Goal: Task Accomplishment & Management: Use online tool/utility

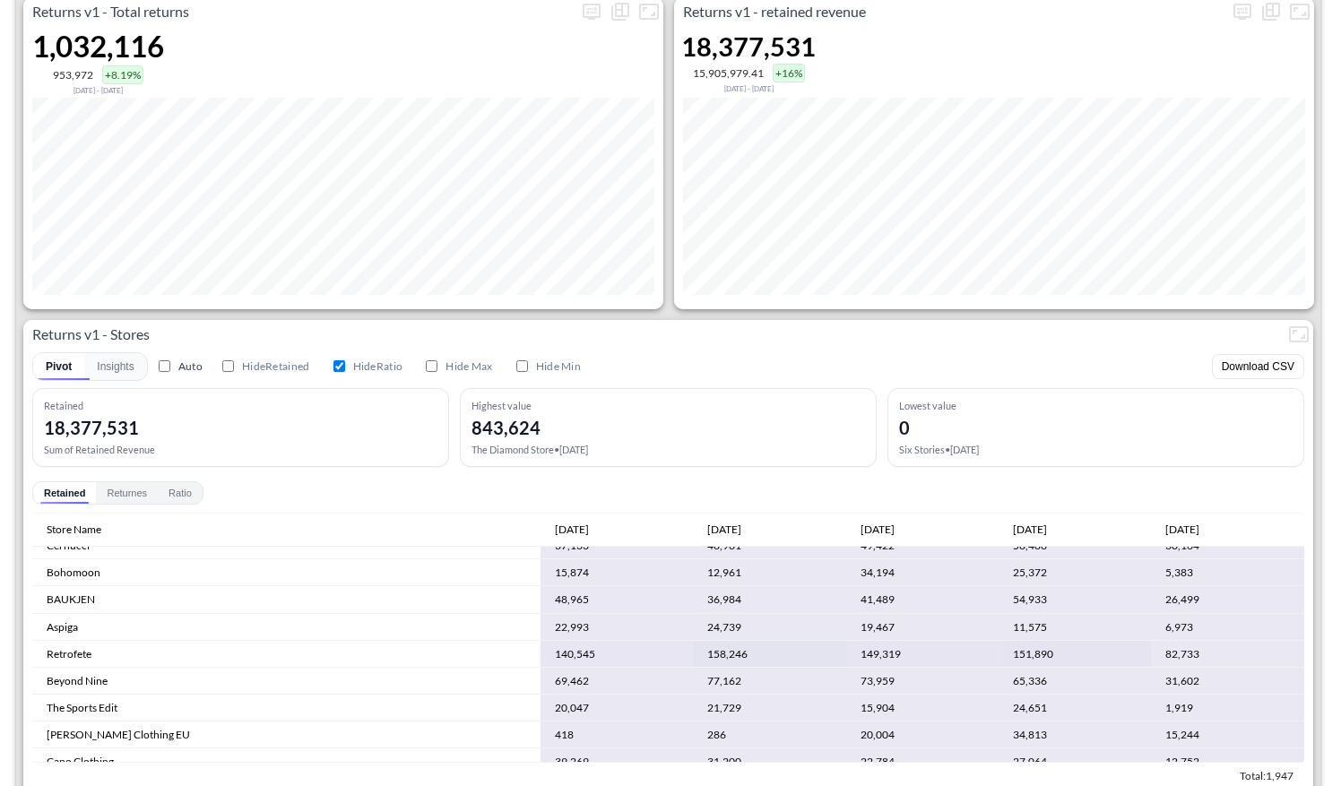
scroll to position [1005, 0]
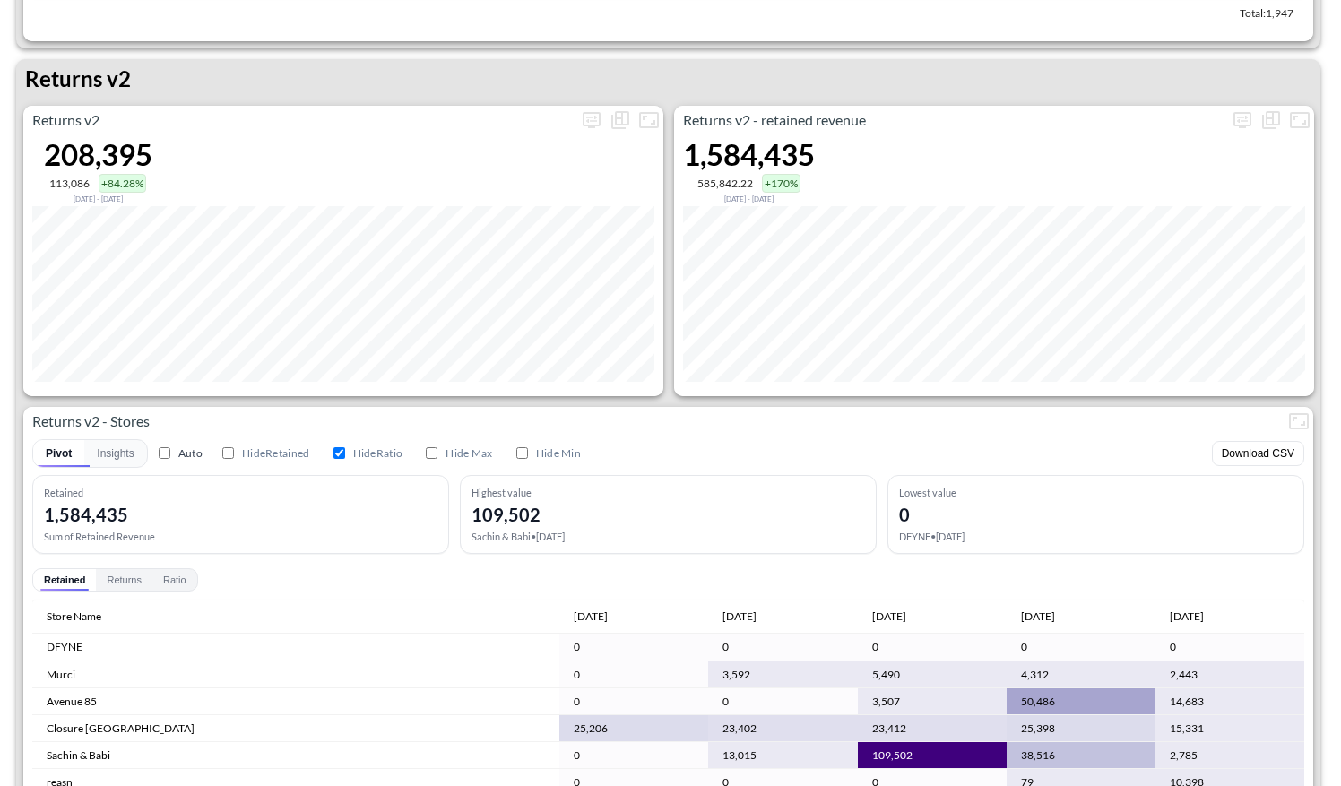
scroll to position [1706, 0]
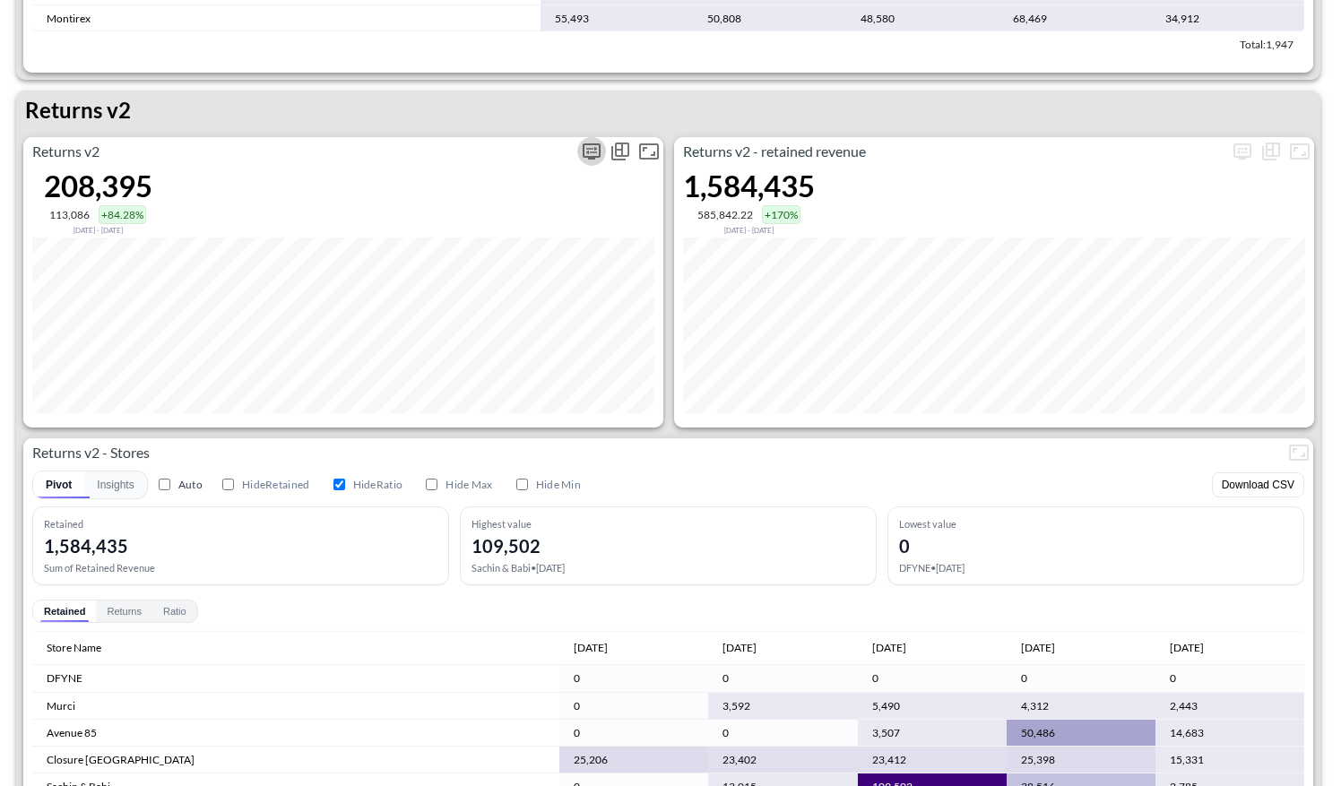
click at [591, 146] on icon "more" at bounding box center [592, 152] width 22 height 22
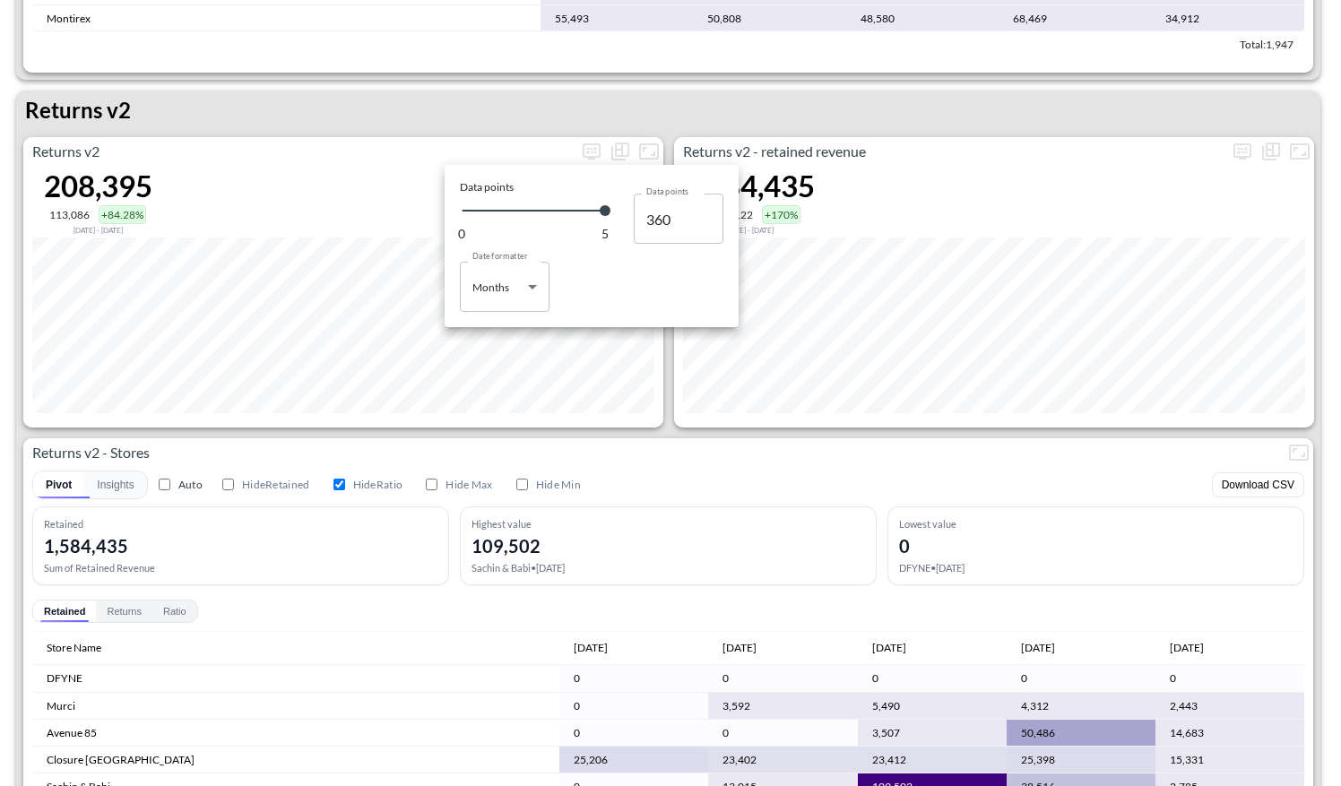
click at [499, 293] on body "BI.P.EYE, Interactive Analytics Dashboards 1 Filters Iso Date [DATE] Global Ord…" at bounding box center [670, 393] width 1341 height 786
click at [490, 332] on div "Days" at bounding box center [485, 332] width 23 height 16
type input "Days"
type input "136"
click at [786, 103] on div at bounding box center [670, 393] width 1341 height 786
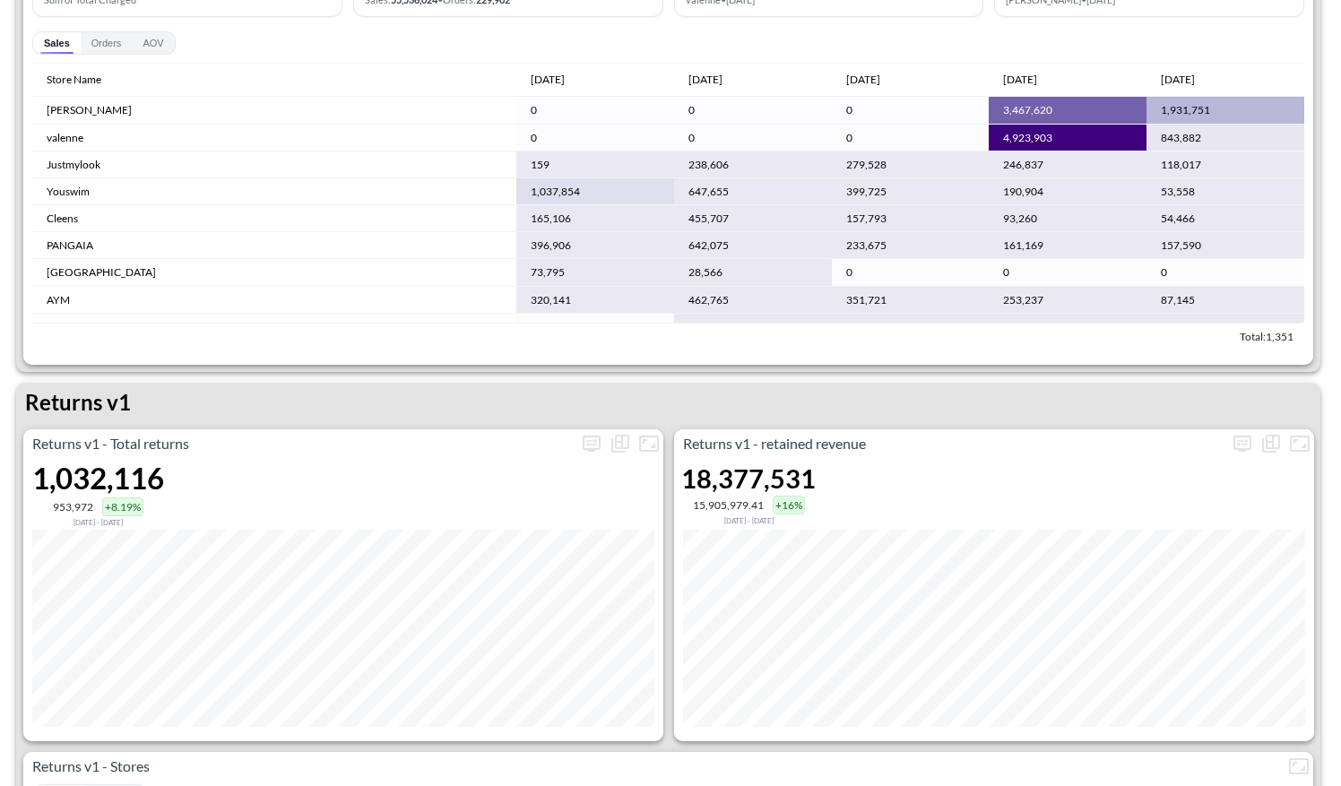
scroll to position [548, 0]
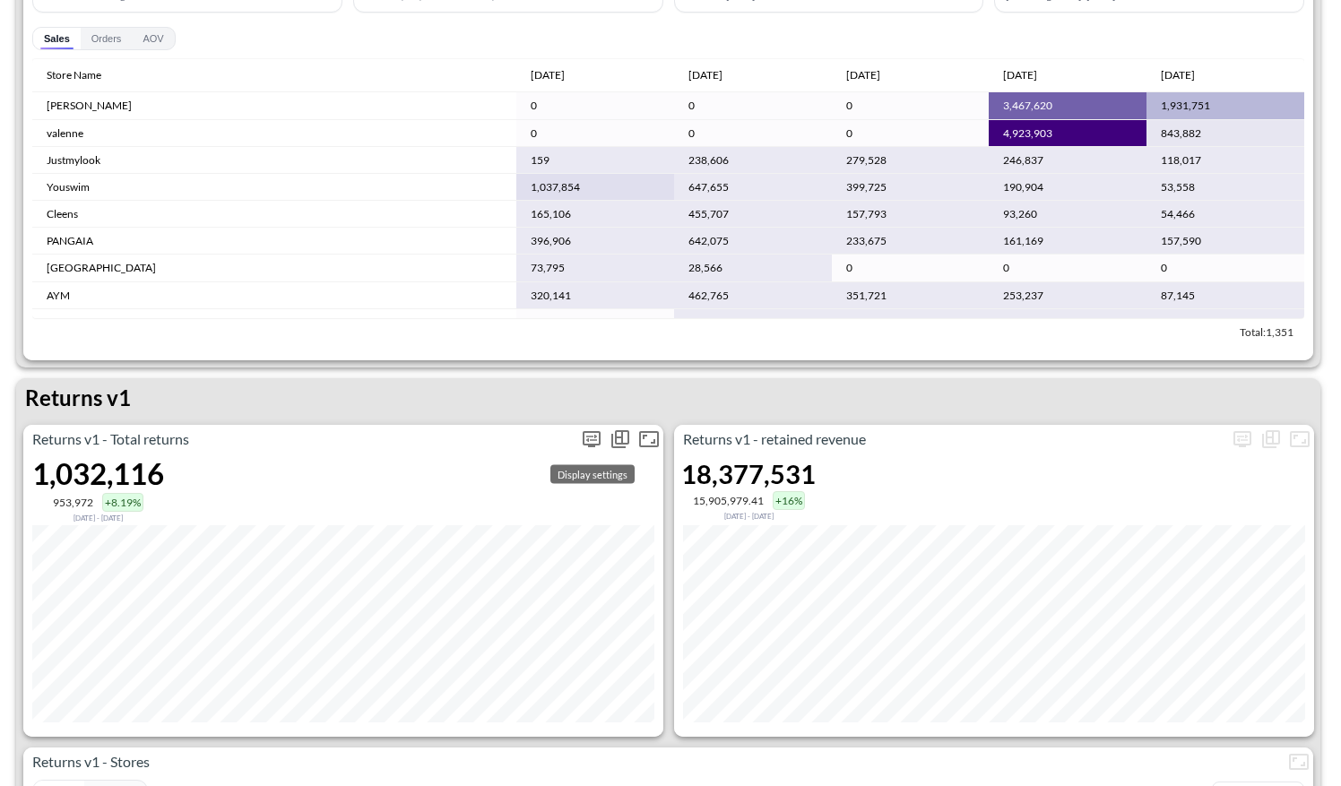
click at [591, 431] on icon "more" at bounding box center [591, 439] width 18 height 16
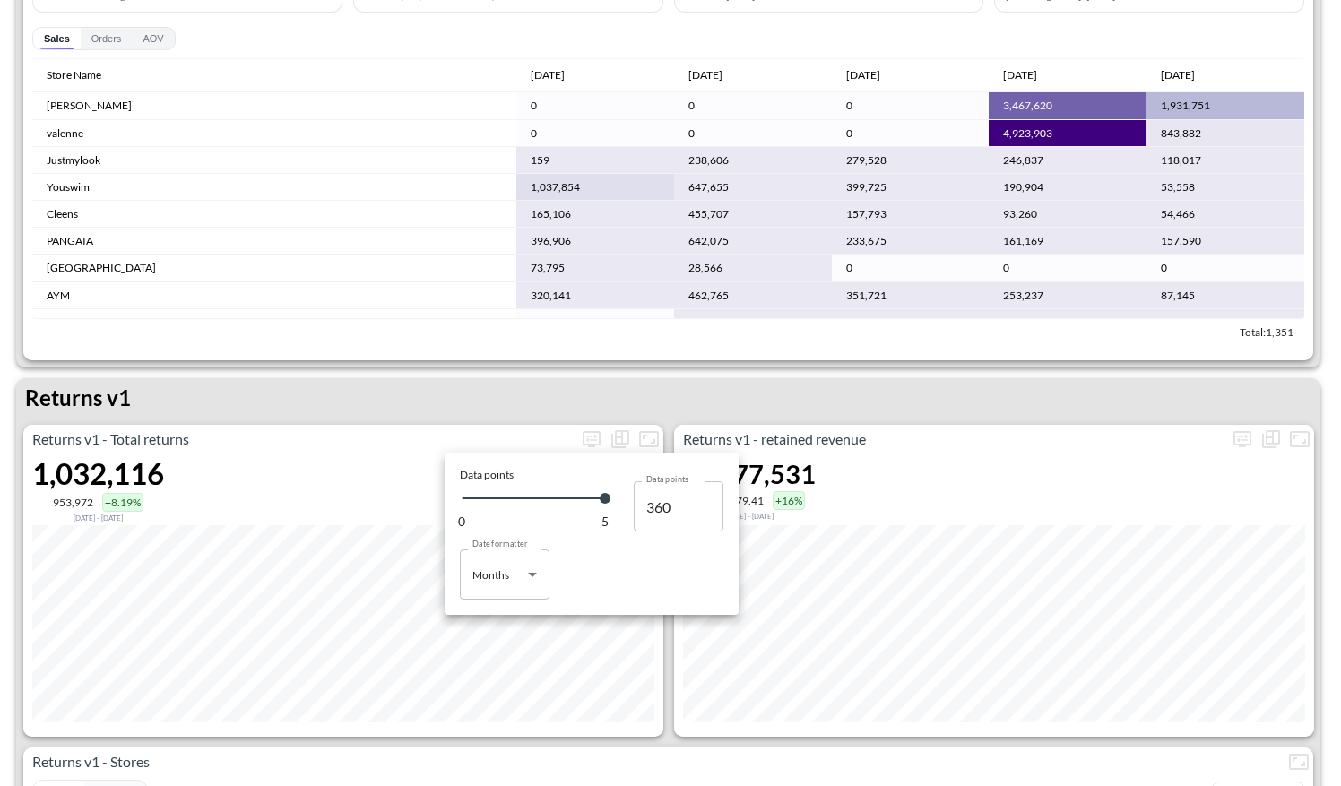
click at [523, 576] on body "BI.P.EYE, Interactive Analytics Dashboards 1 Filters Iso Date [DATE] Global Ord…" at bounding box center [670, 393] width 1341 height 786
click at [503, 625] on li "Days" at bounding box center [505, 620] width 90 height 27
type input "Days"
type input "136"
click at [638, 380] on div at bounding box center [670, 393] width 1341 height 786
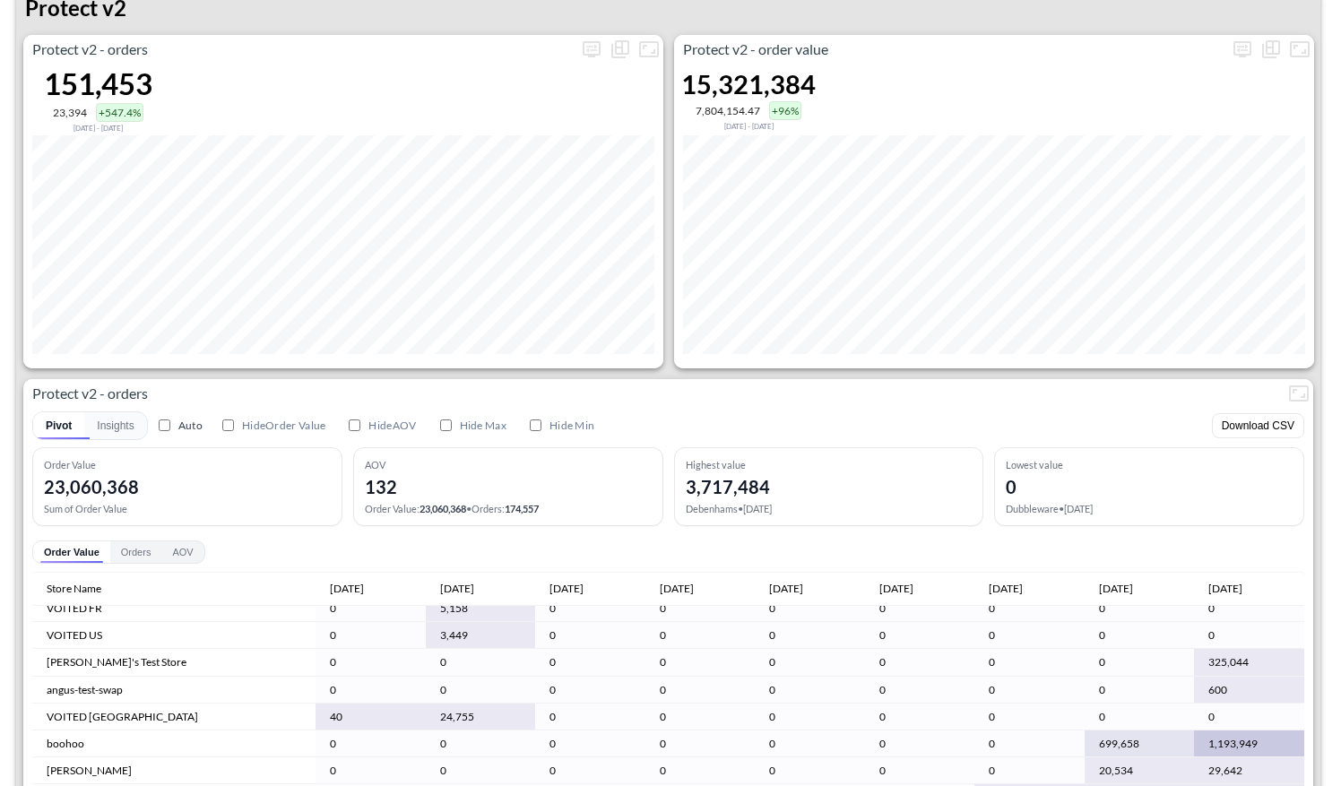
scroll to position [3495, 0]
click at [594, 49] on icon "more" at bounding box center [591, 50] width 11 height 7
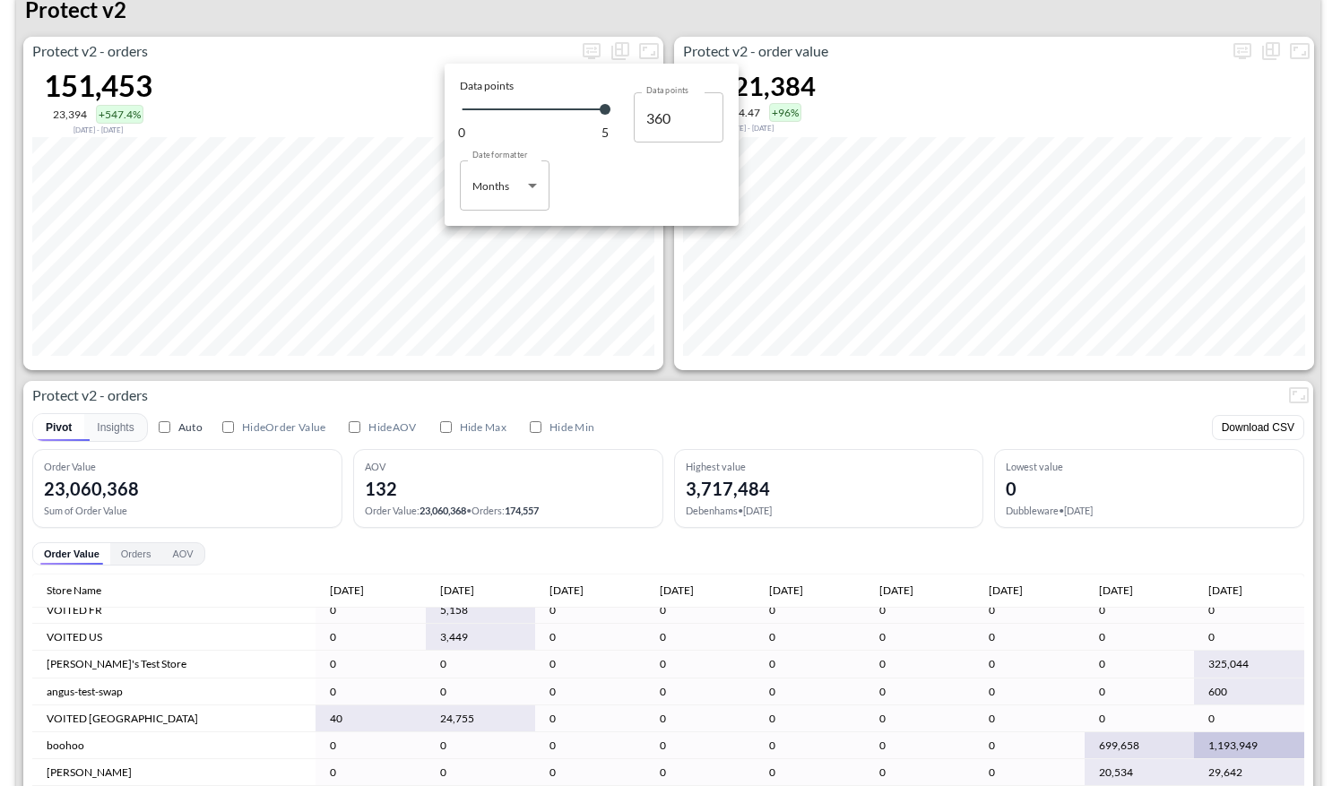
click at [537, 201] on body "BI.P.EYE, Interactive Analytics Dashboards 1 Filters Iso Date [DATE] Global Ord…" at bounding box center [670, 393] width 1341 height 786
click at [526, 226] on li "Days" at bounding box center [505, 231] width 90 height 27
type input "Days"
type input "136"
click at [632, 363] on div at bounding box center [670, 393] width 1341 height 786
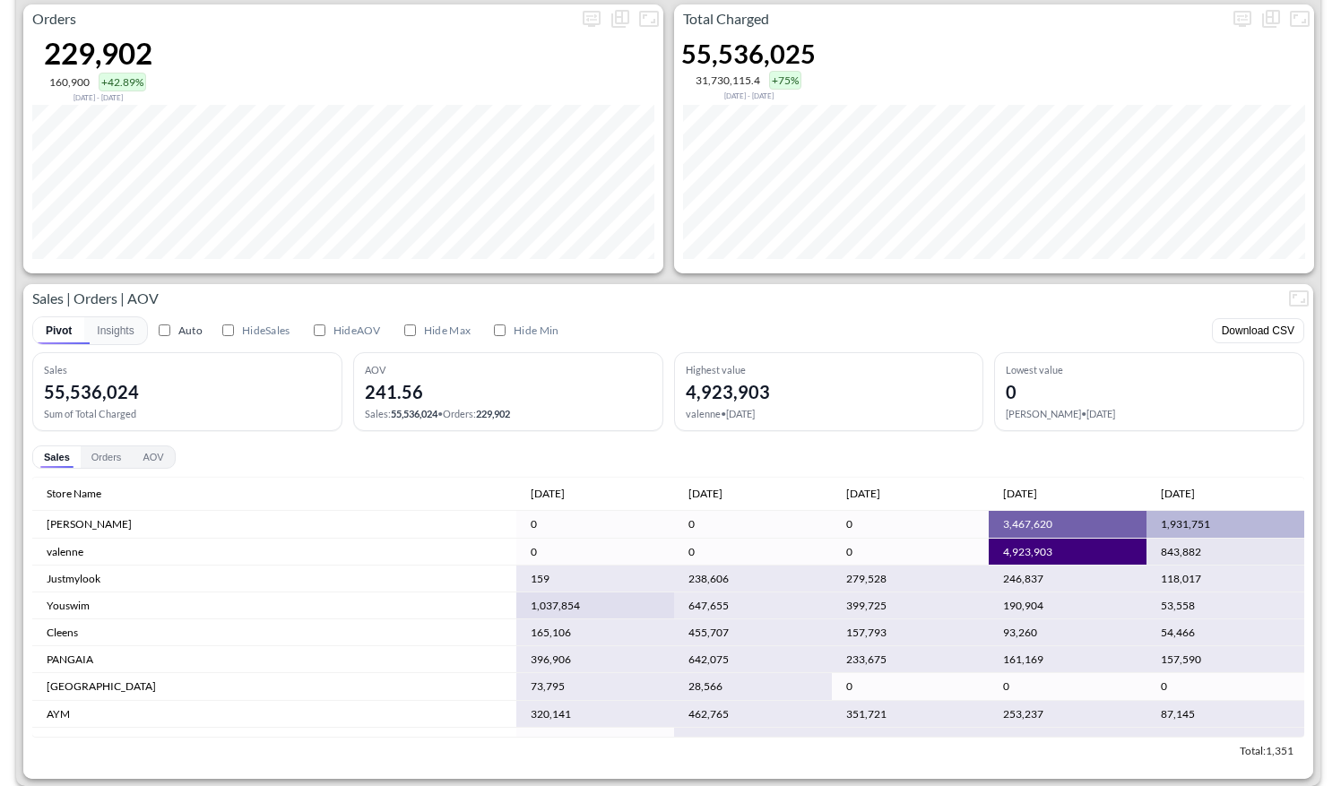
scroll to position [0, 0]
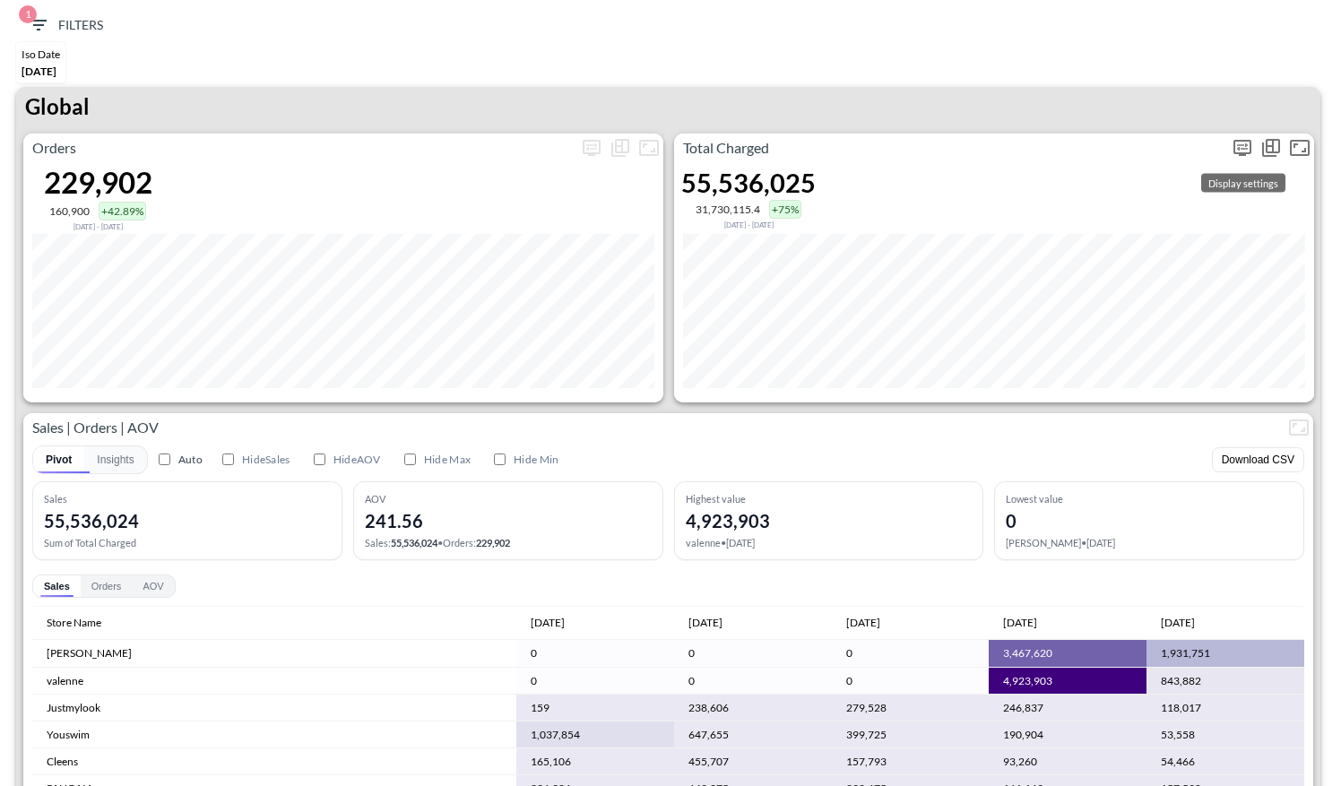
click at [1241, 152] on icon "more" at bounding box center [1242, 148] width 18 height 16
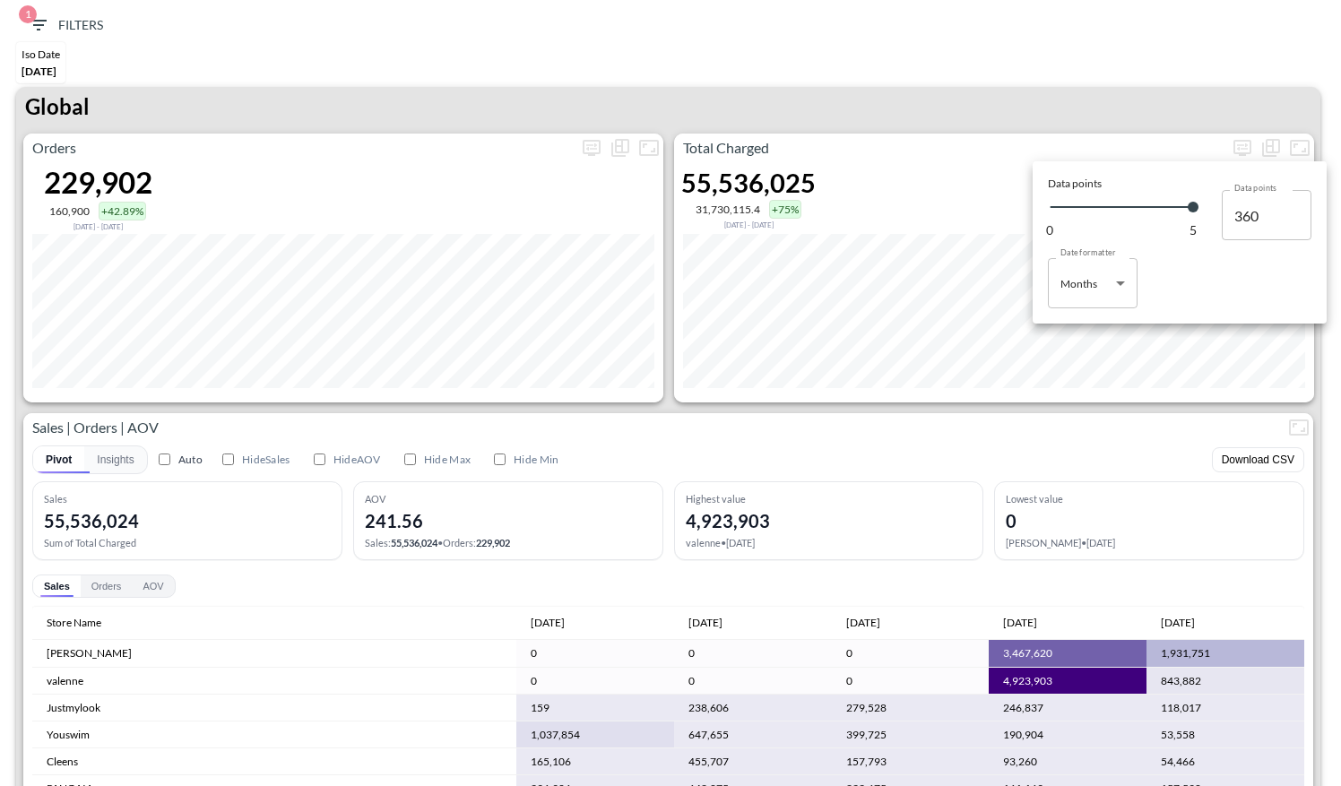
click at [1065, 315] on div "Data points 0 5 Data points 360 Data points Date formatter Months Months Date f…" at bounding box center [1179, 242] width 285 height 153
click at [1069, 294] on body "BI.P.EYE, Interactive Analytics Dashboards 1 Filters Iso Date [DATE] Global Ord…" at bounding box center [670, 393] width 1341 height 786
click at [1069, 332] on div "Days" at bounding box center [1073, 329] width 23 height 16
type input "Days"
type input "136"
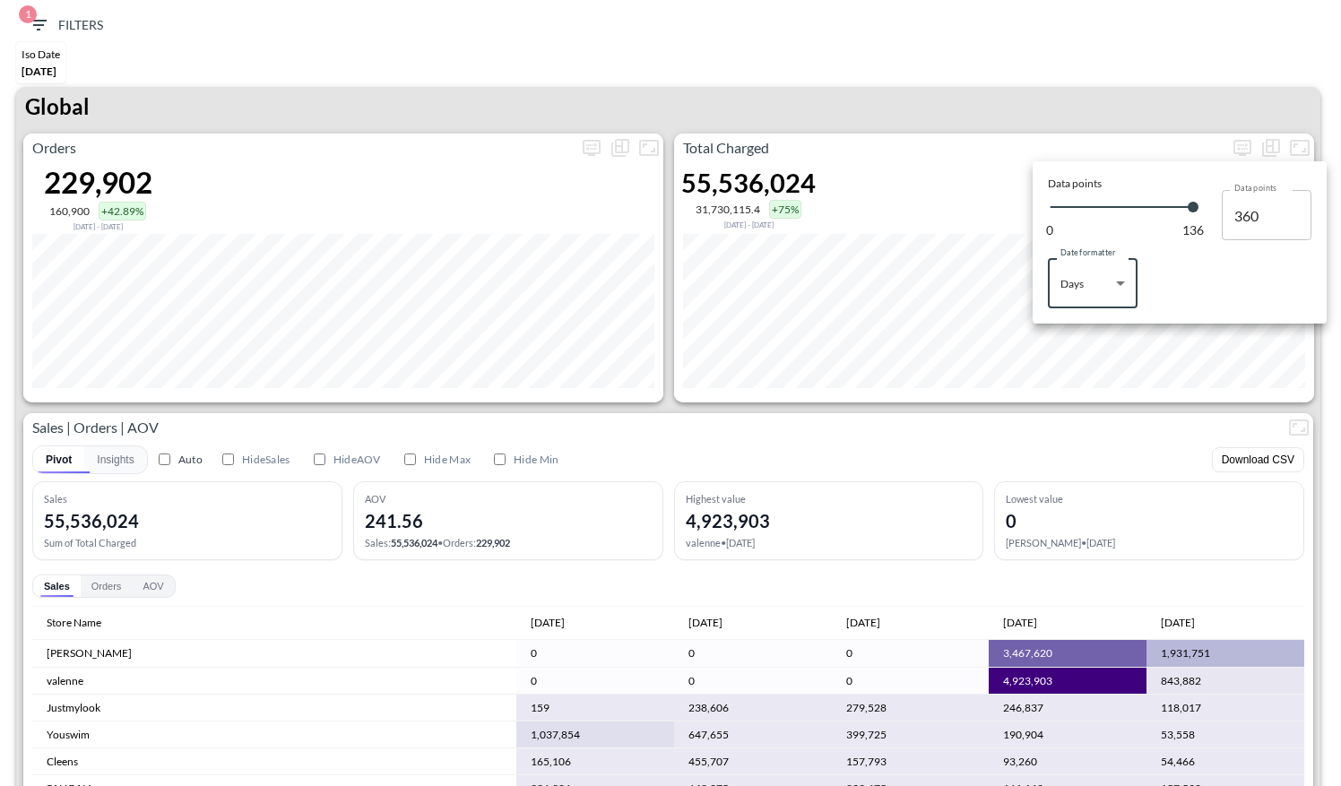
click at [1041, 88] on div at bounding box center [670, 393] width 1341 height 786
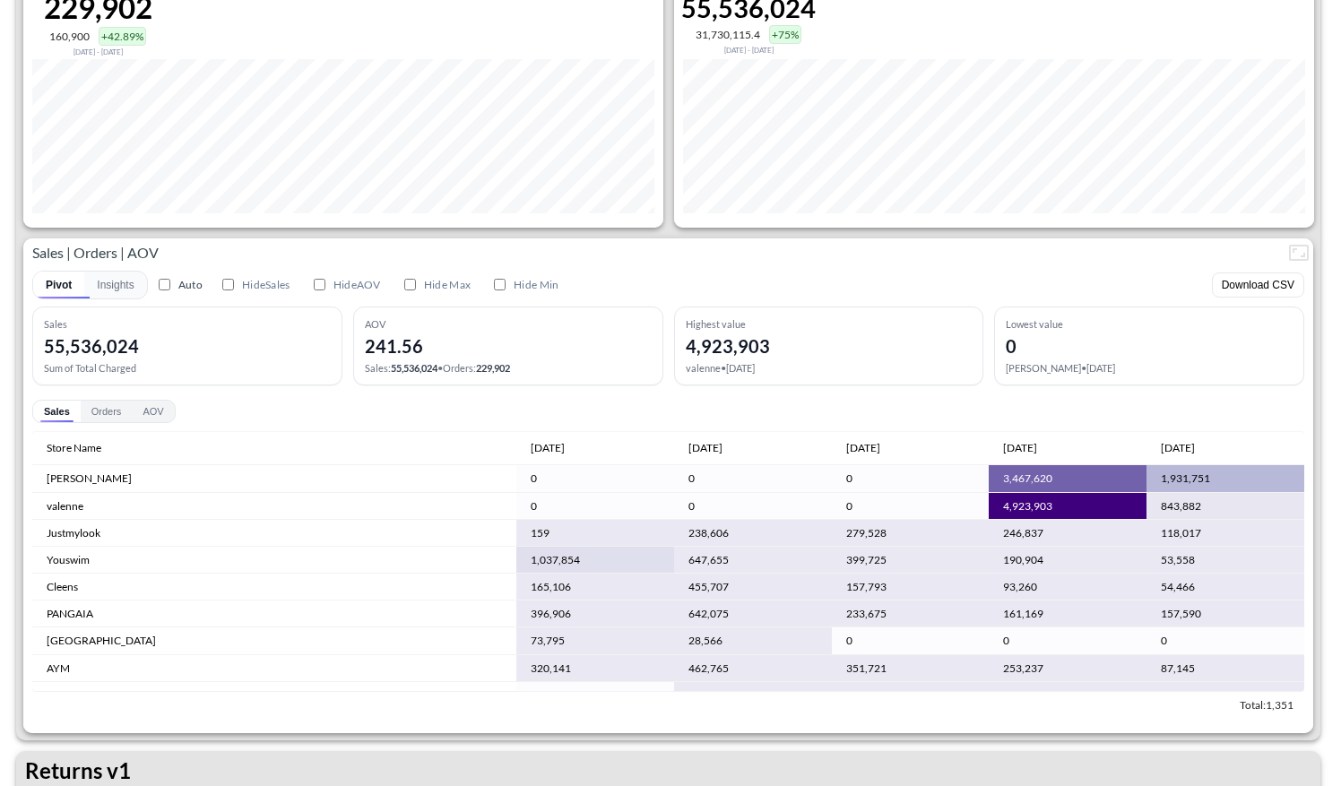
scroll to position [181, 0]
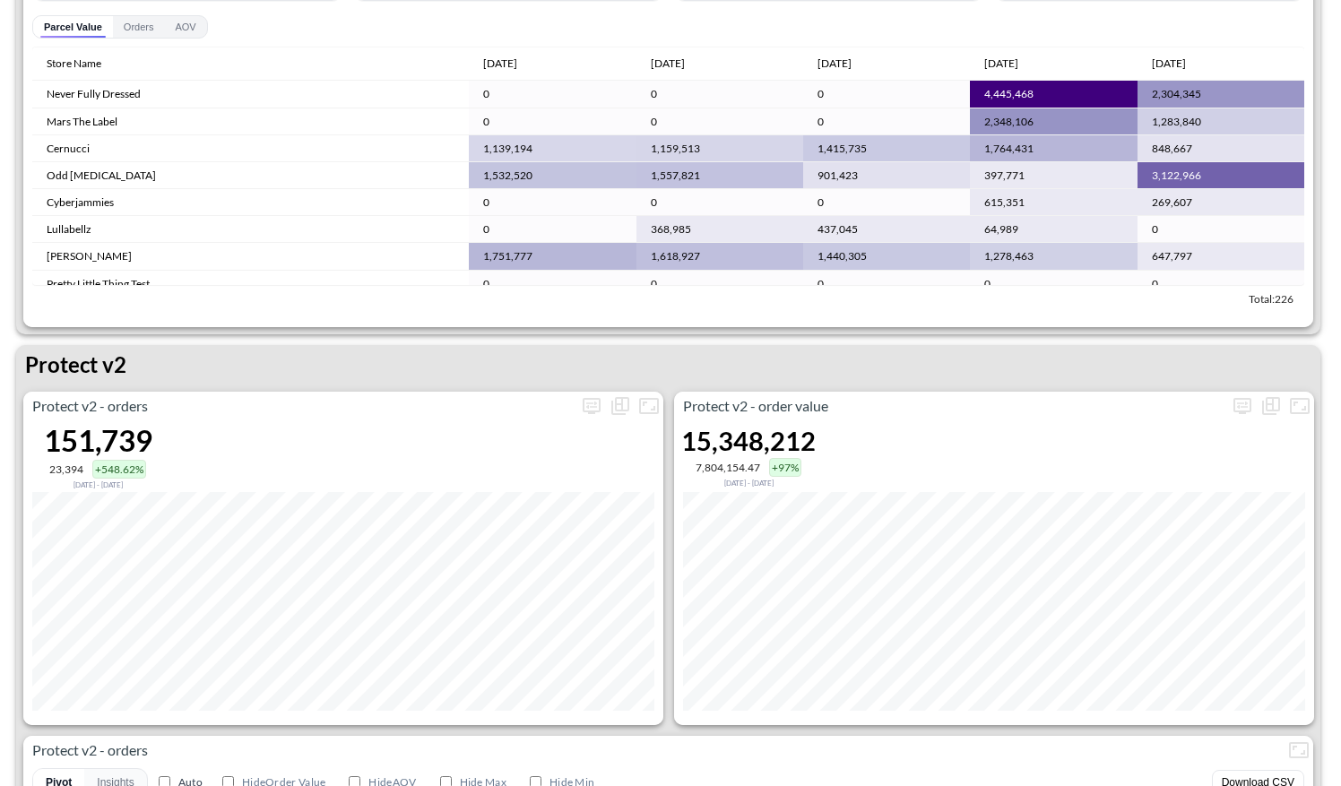
scroll to position [3158, 0]
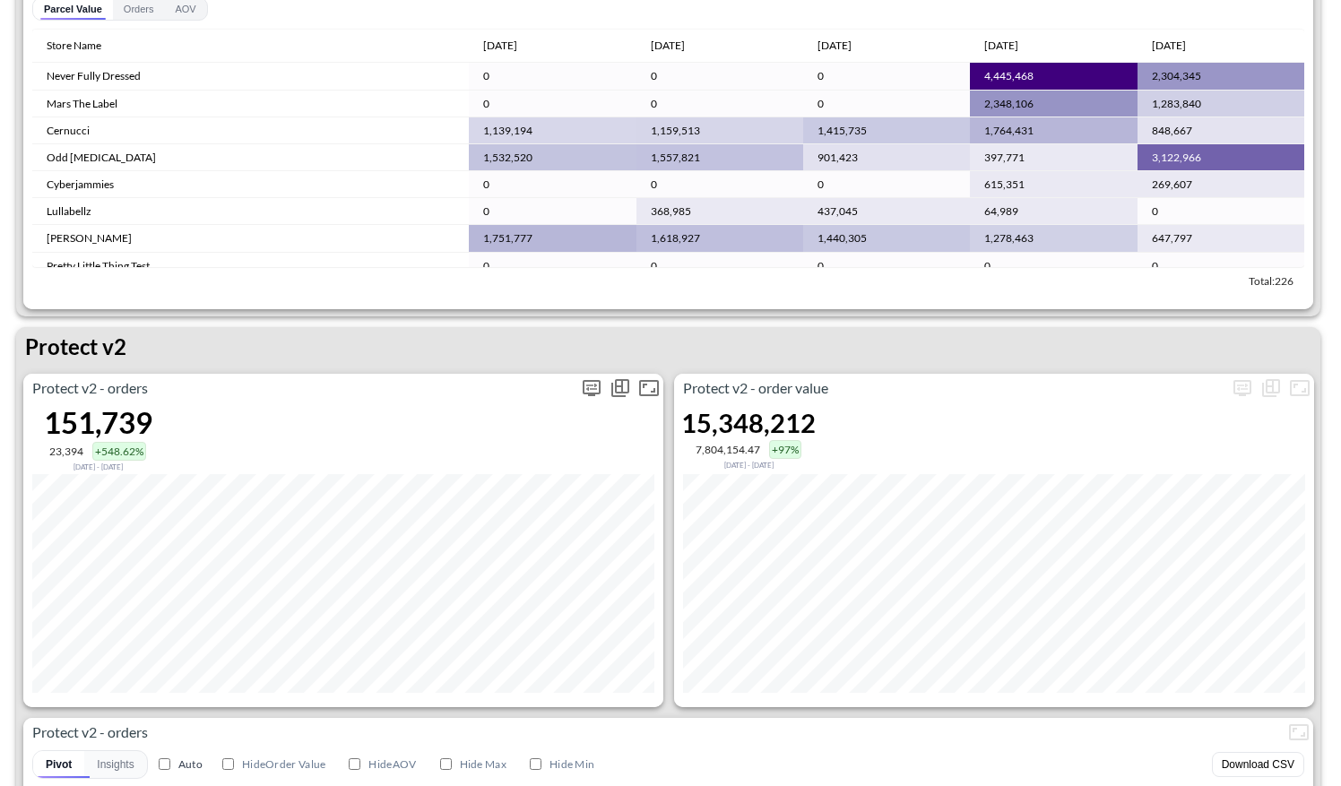
click at [589, 384] on icon "more" at bounding box center [591, 387] width 11 height 7
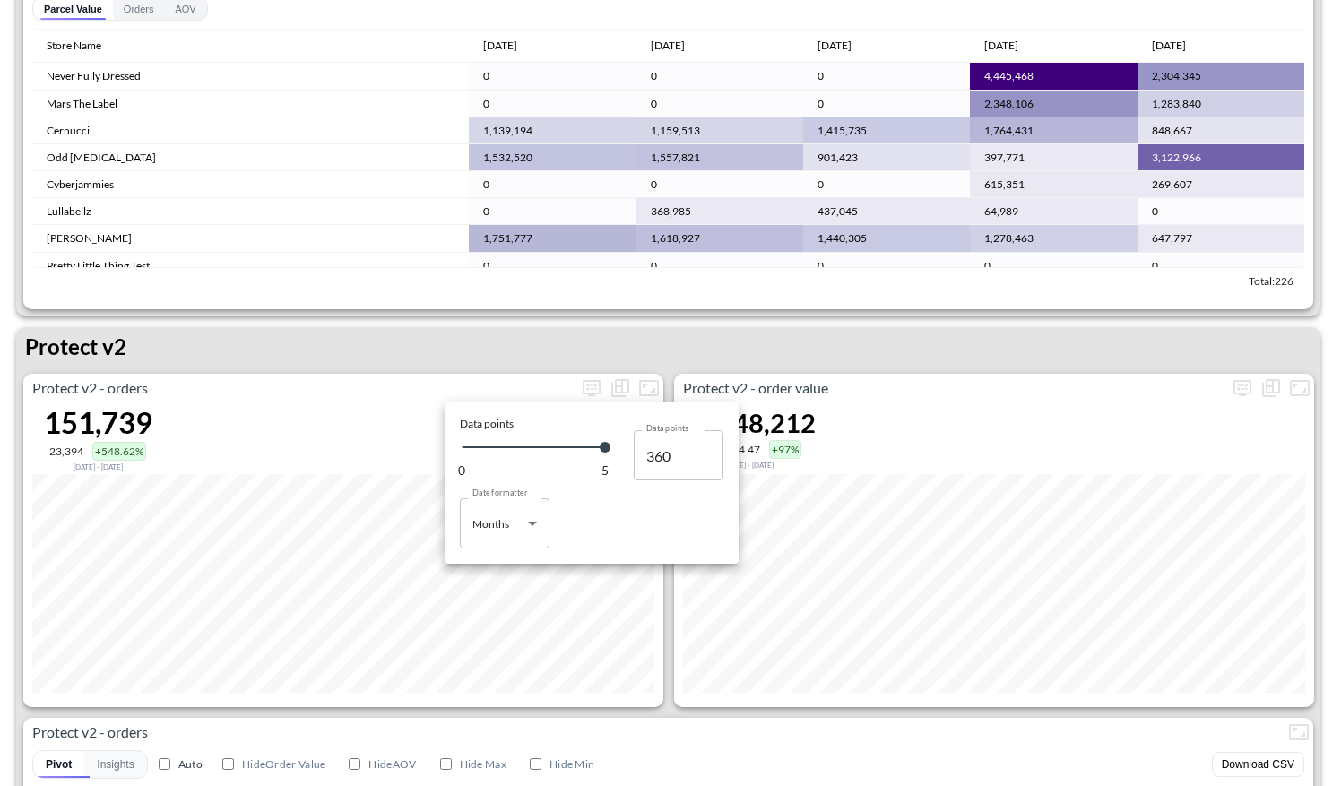
click at [513, 508] on body "BI.P.EYE, Interactive Analytics Dashboards 1 Filters Iso Date Jun 01, 2025 Glob…" at bounding box center [670, 393] width 1341 height 786
click at [610, 354] on div at bounding box center [670, 393] width 1341 height 786
click at [906, 711] on div at bounding box center [670, 393] width 1341 height 786
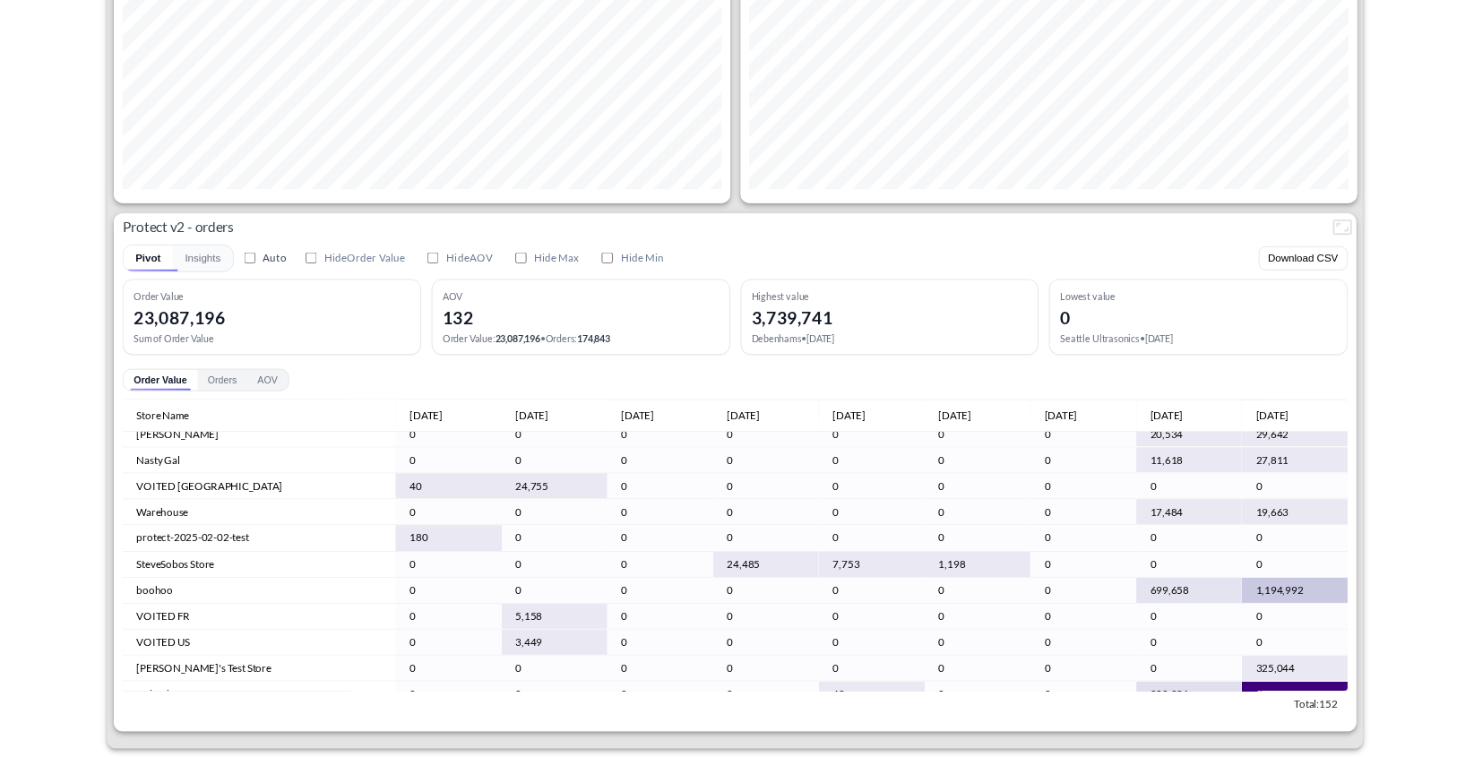
scroll to position [749, 0]
